Goal: Find specific fact: Find specific fact

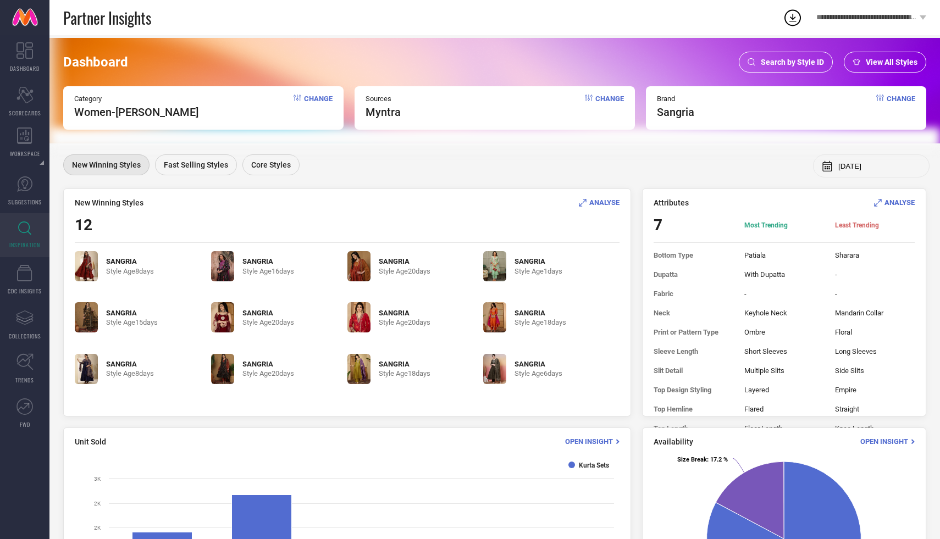
click at [763, 52] on div "Search by Style ID" at bounding box center [786, 62] width 94 height 21
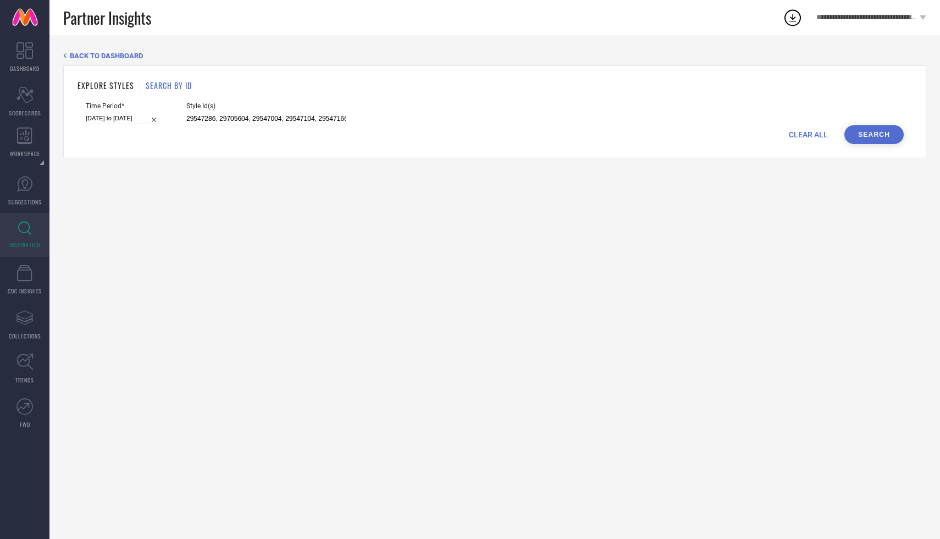
click at [295, 115] on input "29547286, 29705604, 29547004, 29547104, 29547166, 29705606, 29705584, 29547078,…" at bounding box center [265, 119] width 159 height 13
paste input "30807001, 30973232, 30849487, 30849484, 24971672"
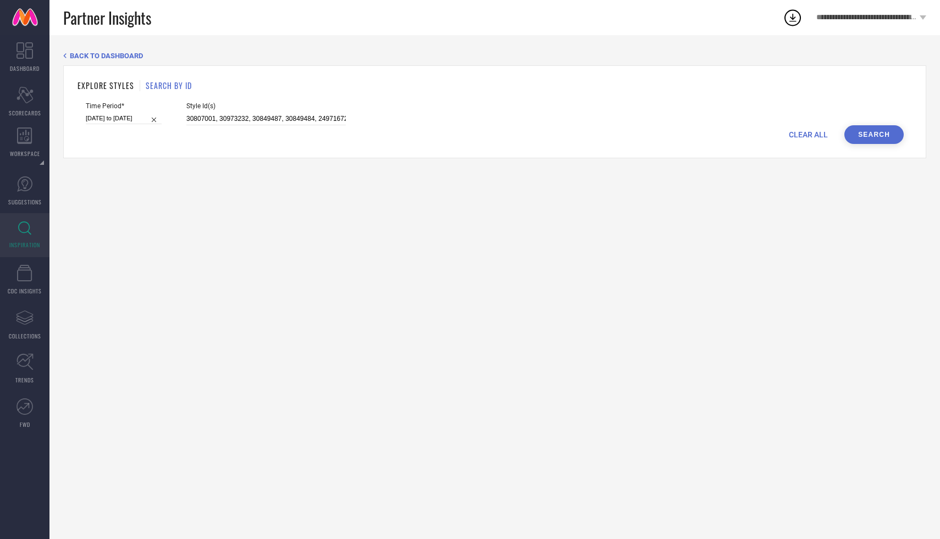
click at [873, 128] on button "Search" at bounding box center [873, 134] width 59 height 19
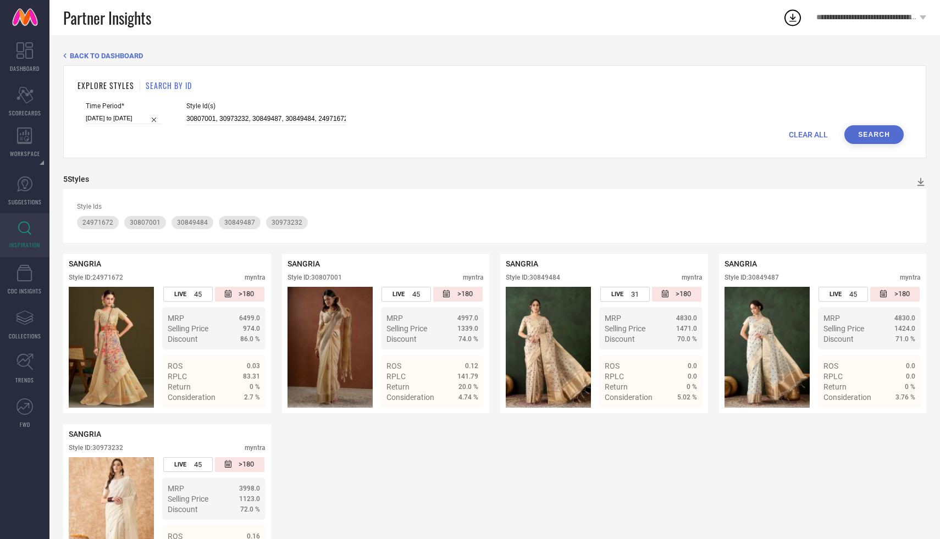
scroll to position [62, 0]
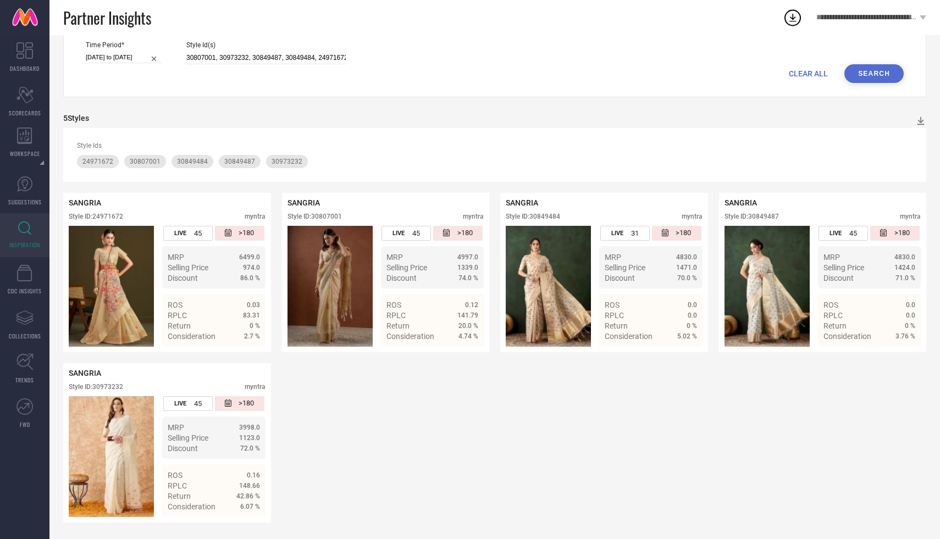
click at [321, 163] on div "24971672 30807001 30849484 30849487 30973232" at bounding box center [494, 161] width 835 height 13
click at [329, 56] on input "30807001, 30973232, 30849487, 30849484, 24971672" at bounding box center [265, 58] width 159 height 13
click at [329, 57] on input "30807001, 30973232, 30849487, 30849484, 24971672" at bounding box center [265, 58] width 159 height 13
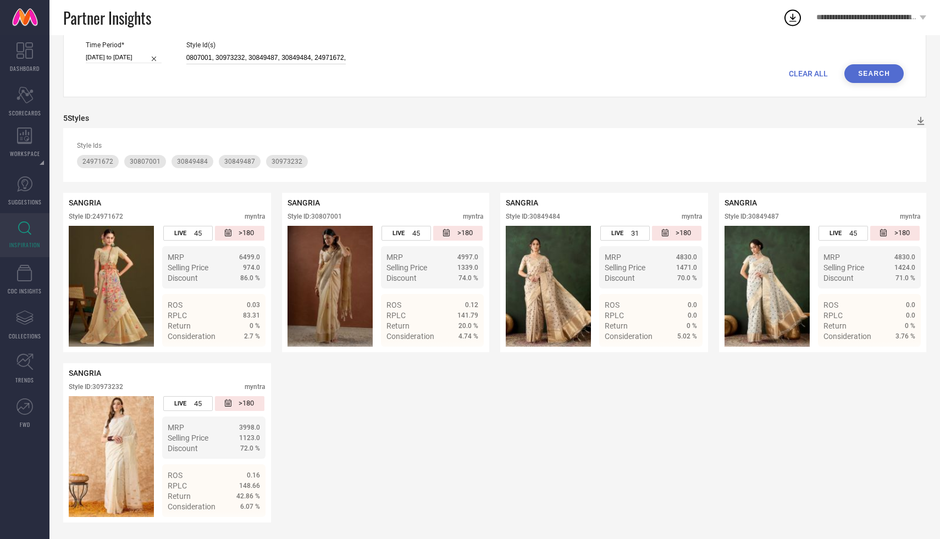
paste input "33613670"
click at [866, 66] on button "Search" at bounding box center [873, 73] width 59 height 19
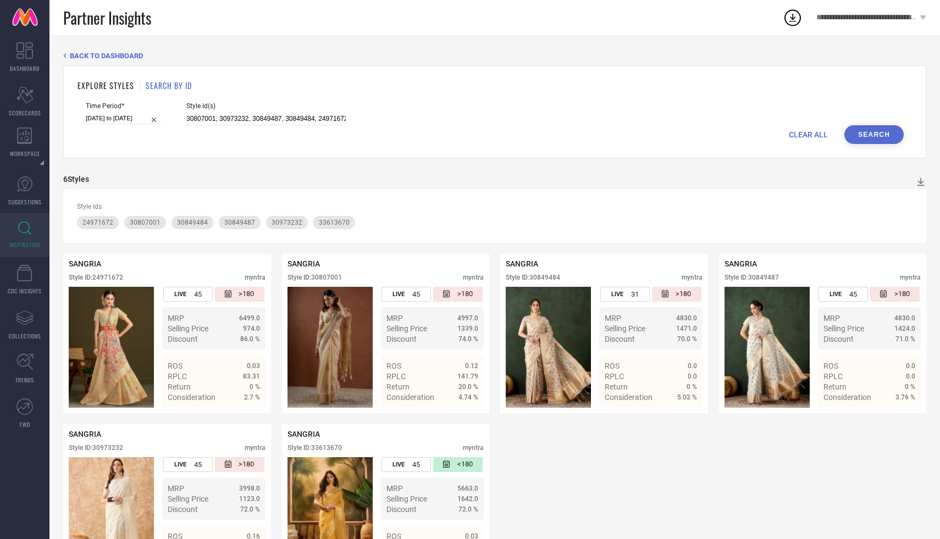
scroll to position [62, 0]
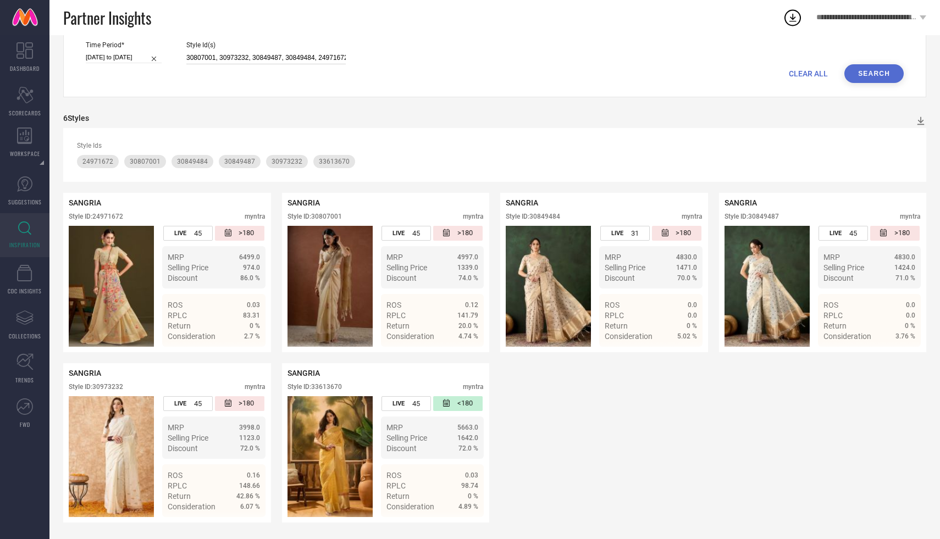
click at [321, 52] on input "30807001, 30973232, 30849487, 30849484, 24971672, 33613670" at bounding box center [265, 58] width 159 height 13
click at [186, 54] on input "30807001, 30973232, 30849487, 30849484, 24971672, 33613670" at bounding box center [265, 58] width 159 height 13
paste input "35141989, 31716870"
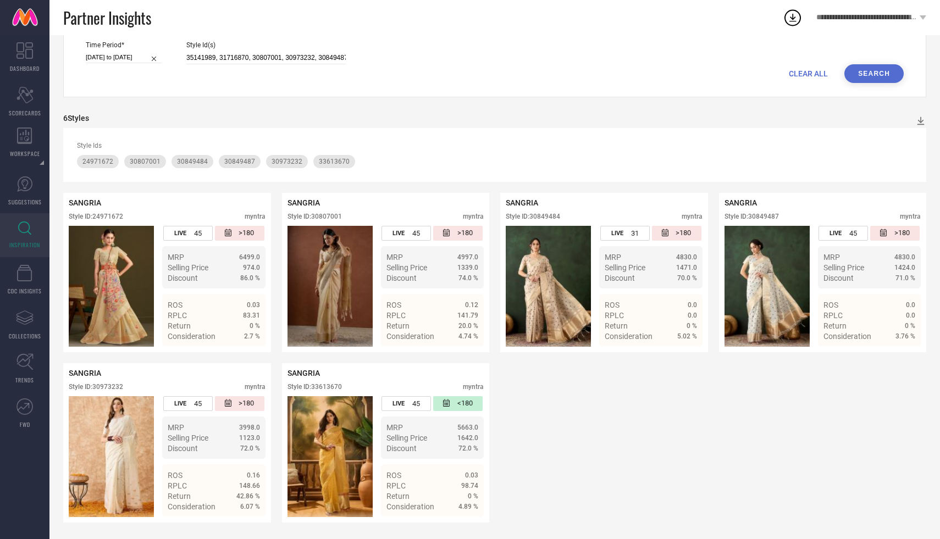
click at [867, 73] on button "Search" at bounding box center [873, 73] width 59 height 19
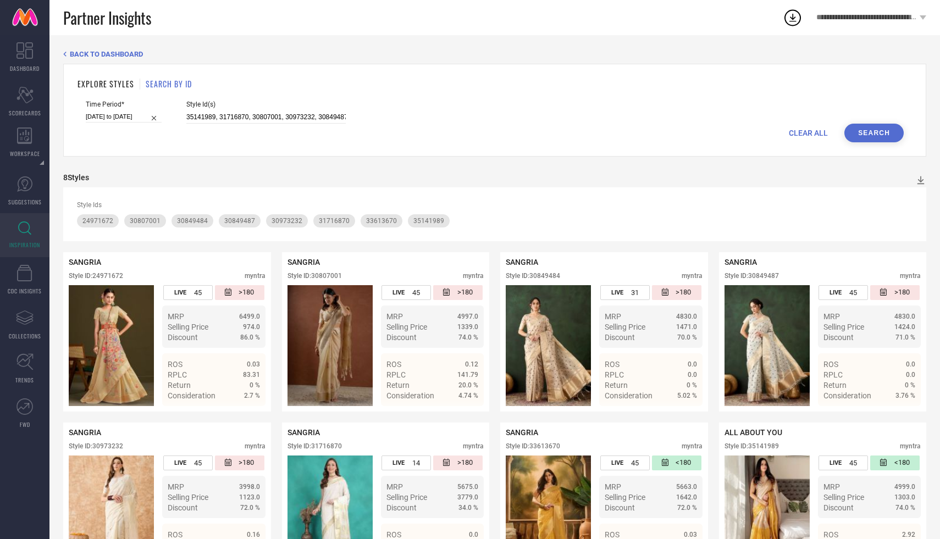
scroll to position [0, 0]
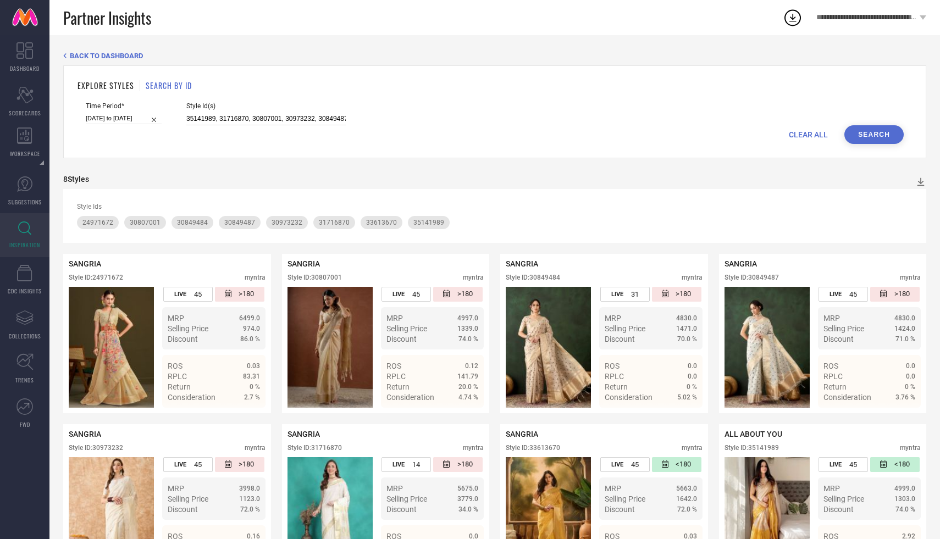
click at [192, 118] on input "35141989, 31716870, 30807001, 30973232, 30849487, 30849484, 24971672, 33613670" at bounding box center [265, 119] width 159 height 13
click at [882, 137] on button "Search" at bounding box center [873, 134] width 59 height 19
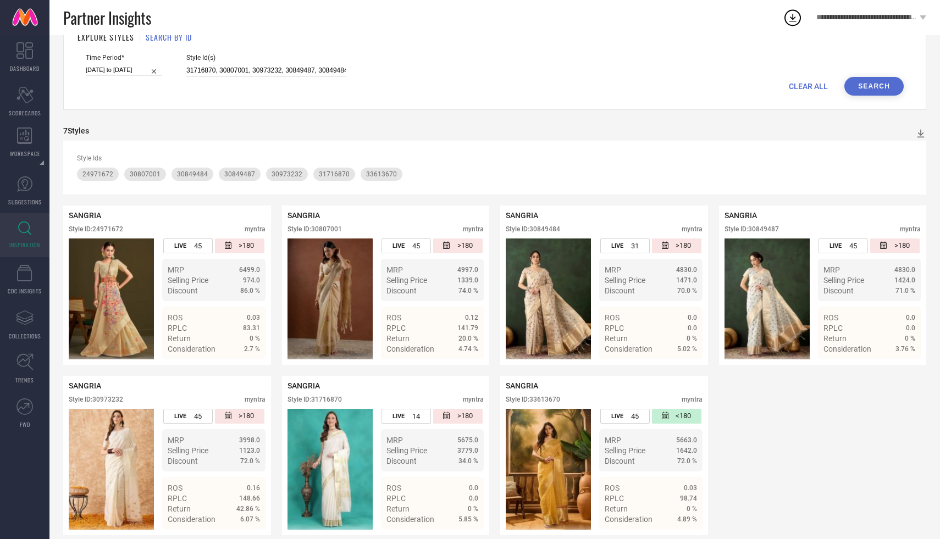
scroll to position [62, 0]
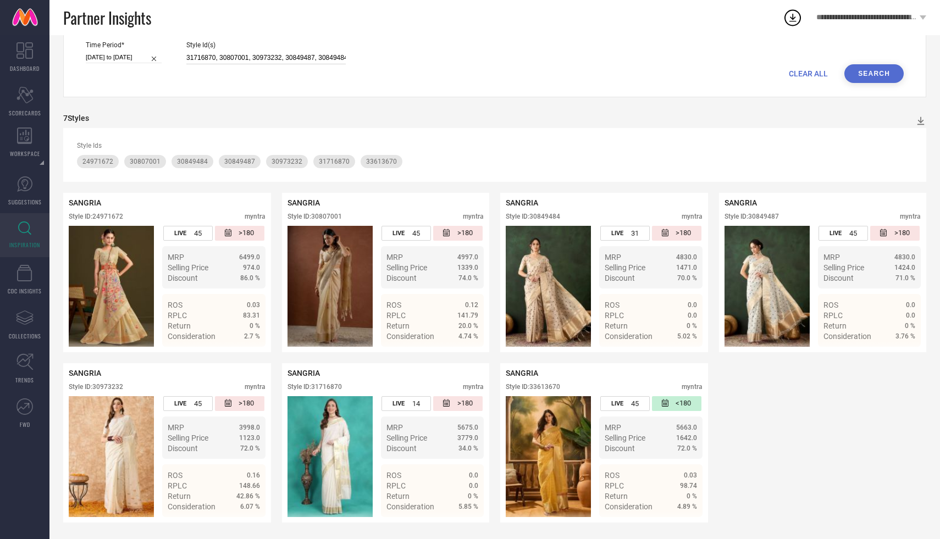
click at [187, 57] on input "31716870, 30807001, 30973232, 30849487, 30849484, 24971672, 33613670" at bounding box center [265, 58] width 159 height 13
click at [186, 59] on input "31716870, 30807001, 30973232, 30849487, 30849484, 24971672, 33613670" at bounding box center [265, 58] width 159 height 13
paste input "31727966, 31727979, 31727990, 31727999, 31728000"
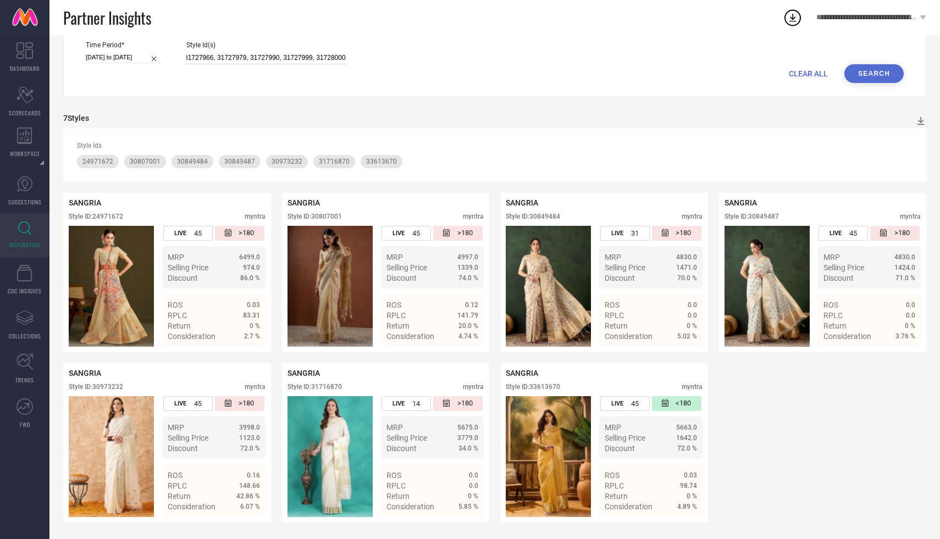
scroll to position [0, 85]
type input "31727966, 31727979, 31727990, 31727999, 31728000, 31716870, 30807001, 30973232,…"
click at [872, 79] on button "Search" at bounding box center [873, 73] width 59 height 19
